Goal: Find specific fact: Find specific fact

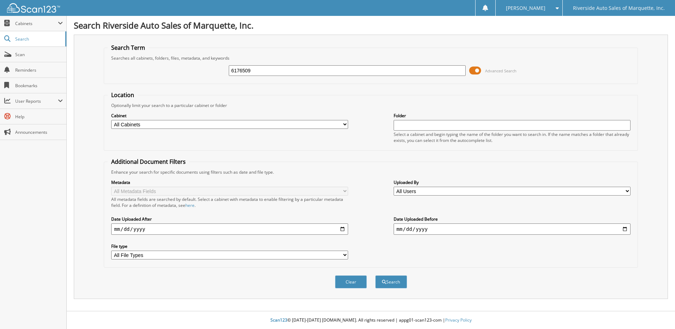
type input "6176509"
click at [375, 275] on button "Search" at bounding box center [391, 281] width 32 height 13
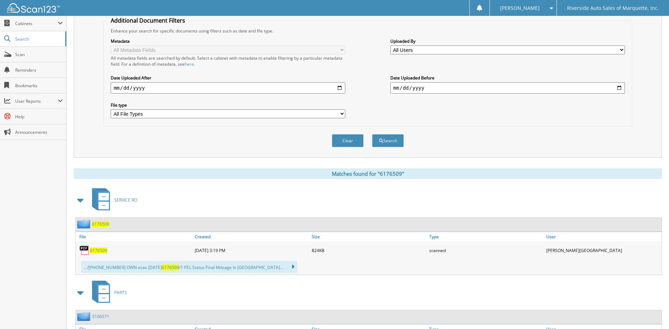
scroll to position [197, 0]
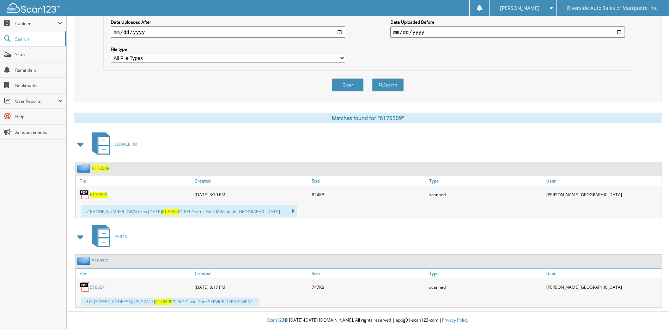
click at [173, 303] on span "6176509" at bounding box center [163, 301] width 17 height 6
click at [97, 288] on link "5106571" at bounding box center [98, 287] width 17 height 6
click at [93, 192] on span "6176509" at bounding box center [98, 195] width 17 height 6
